Goal: Transaction & Acquisition: Purchase product/service

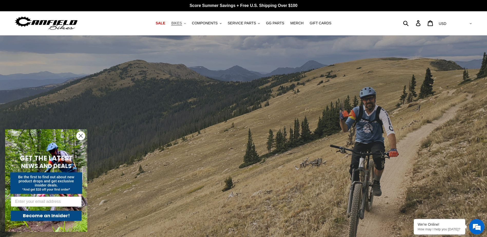
click at [182, 25] on span "BIKES" at bounding box center [176, 23] width 11 height 4
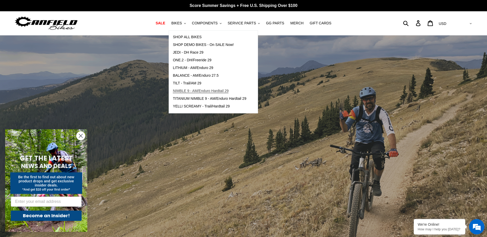
click at [189, 93] on span "NIMBLE 9 - AM/Enduro Hardtail 29" at bounding box center [201, 91] width 56 height 4
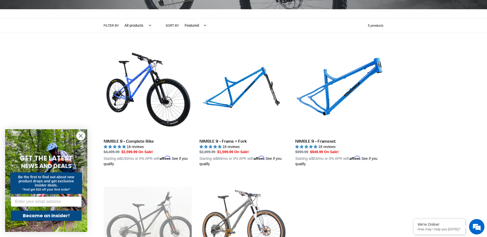
scroll to position [103, 0]
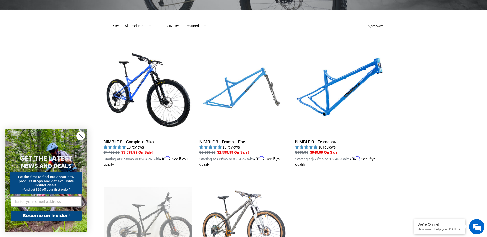
click at [232, 90] on link "NIMBLE 9 - Frame + Fork" at bounding box center [243, 107] width 88 height 120
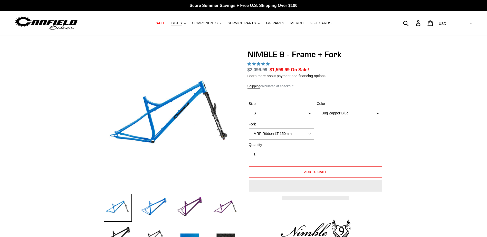
select select "highest-rating"
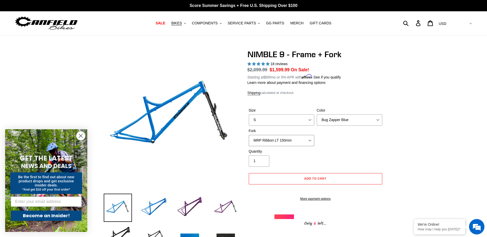
click at [304, 138] on select "MRP Ribbon LT 150mm Fox 36 Factory Grip X 150mm (Special Order) RockShox Lyrik …" at bounding box center [281, 140] width 65 height 11
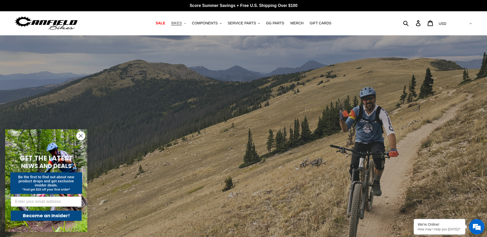
click at [182, 24] on span "BIKES" at bounding box center [176, 23] width 11 height 4
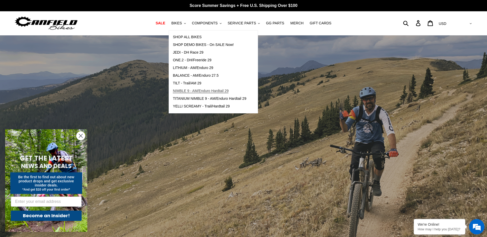
click at [185, 93] on span "NIMBLE 9 - AM/Enduro Hardtail 29" at bounding box center [201, 91] width 56 height 4
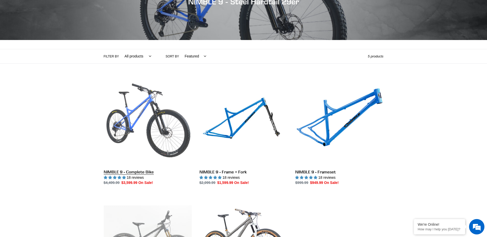
scroll to position [77, 0]
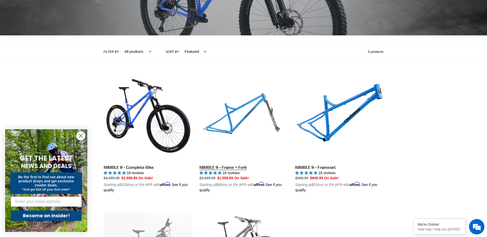
click at [236, 128] on link "NIMBLE 9 - Frame + Fork" at bounding box center [243, 133] width 88 height 120
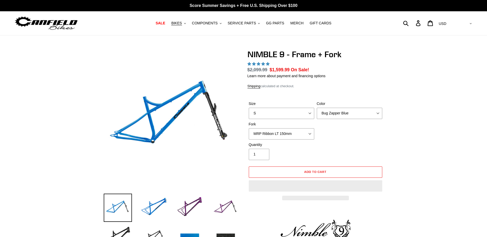
select select "highest-rating"
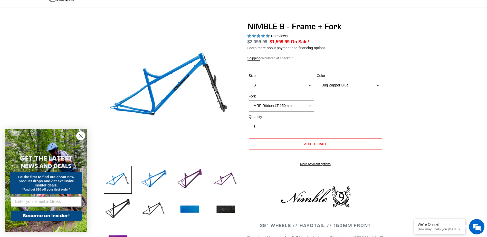
scroll to position [77, 0]
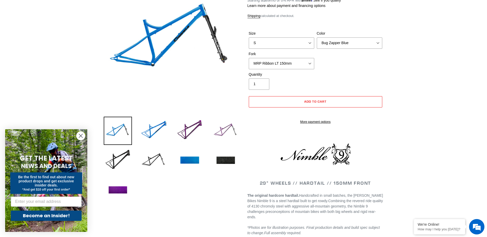
click at [221, 133] on img at bounding box center [225, 131] width 28 height 28
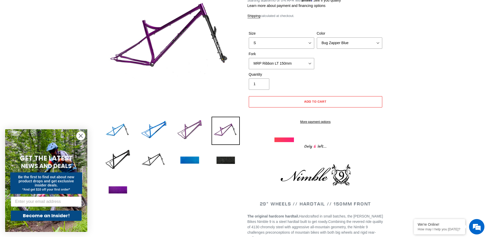
click at [194, 136] on img at bounding box center [189, 131] width 28 height 28
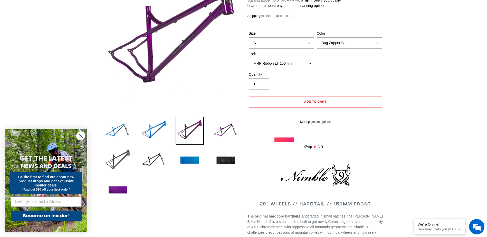
click at [115, 160] on img at bounding box center [118, 160] width 28 height 28
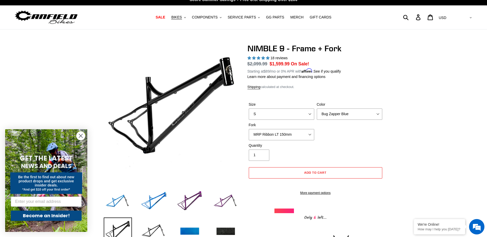
scroll to position [0, 0]
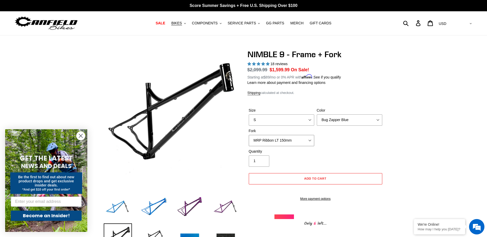
click at [270, 140] on select "MRP Ribbon LT 150mm Fox 36 Factory Grip X 150mm (Special Order) RockShox Lyrik …" at bounding box center [281, 140] width 65 height 11
select select "Fox 36 SL Factory Grip X 140mm"
click at [249, 135] on select "MRP Ribbon LT 150mm Fox 36 Factory Grip X 150mm (Special Order) RockShox Lyrik …" at bounding box center [281, 140] width 65 height 11
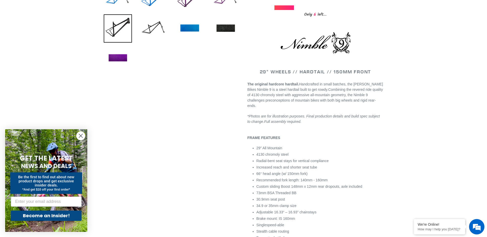
scroll to position [256, 0]
